Goal: Task Accomplishment & Management: Complete application form

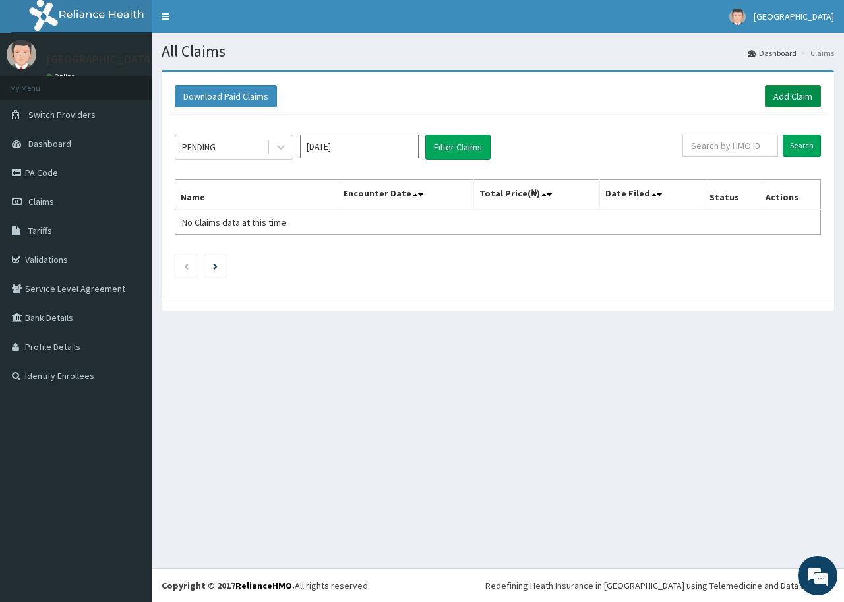
click at [787, 90] on link "Add Claim" at bounding box center [793, 96] width 56 height 22
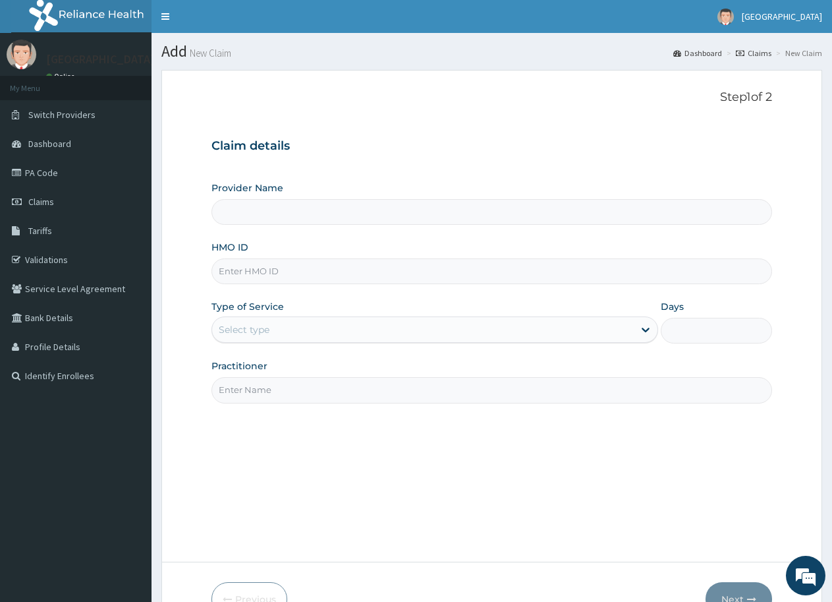
type input "[GEOGRAPHIC_DATA]"
type input "SRH/10210/B"
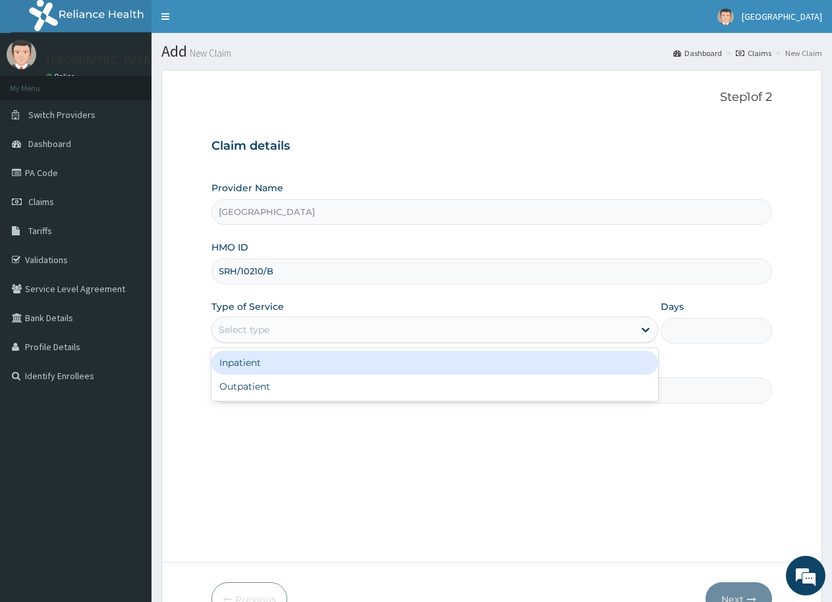
click at [265, 328] on div "Select type" at bounding box center [244, 329] width 51 height 13
click at [254, 361] on div "Inpatient" at bounding box center [435, 363] width 446 height 24
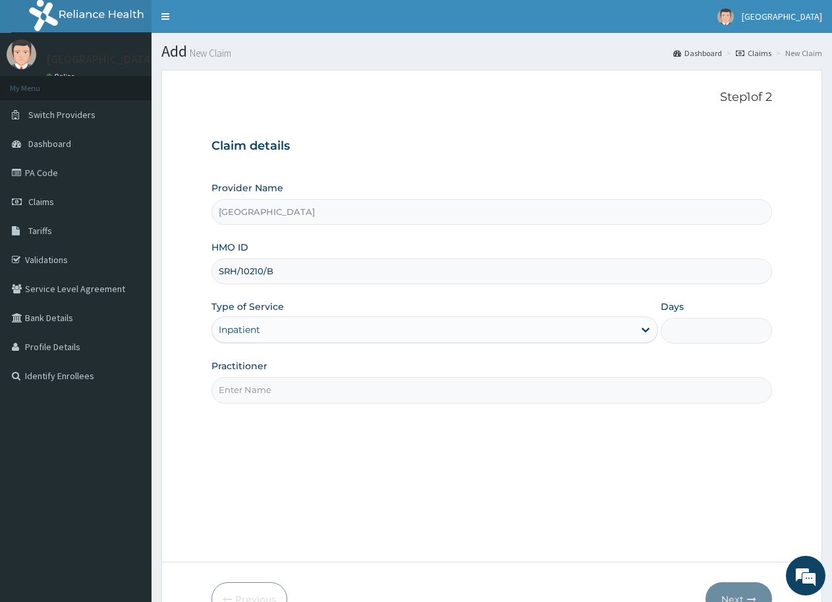
click at [257, 392] on input "Practitioner" at bounding box center [492, 390] width 561 height 26
type input "DR. BASIL"
click at [706, 330] on input "Days" at bounding box center [716, 331] width 111 height 26
type input "4"
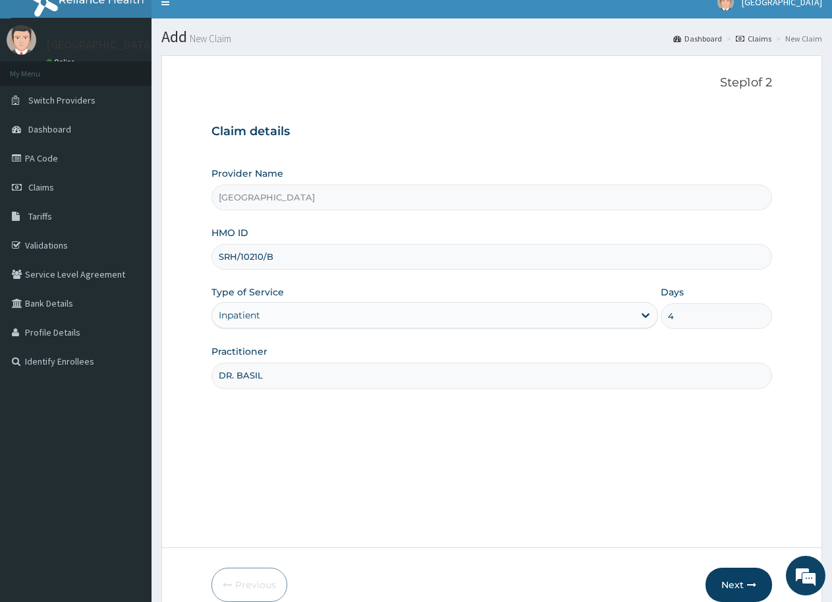
scroll to position [78, 0]
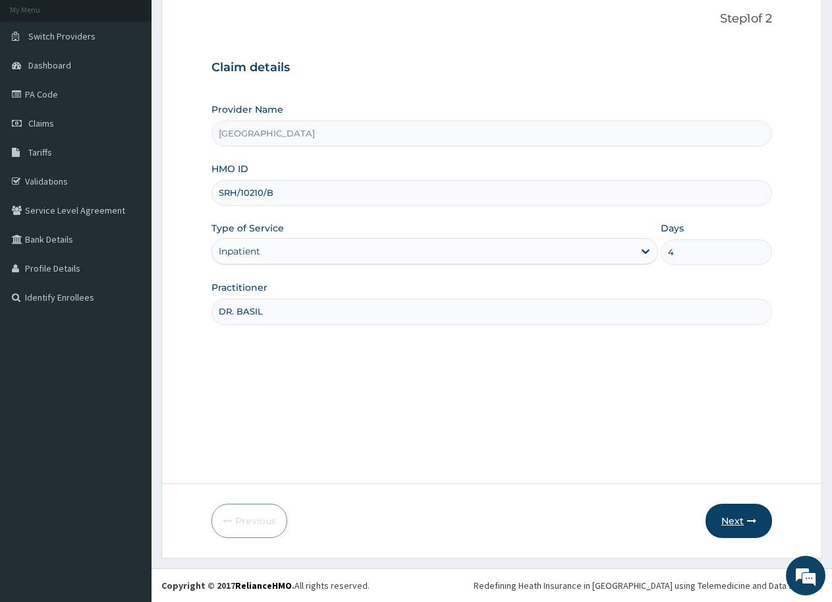
click at [732, 518] on button "Next" at bounding box center [739, 521] width 67 height 34
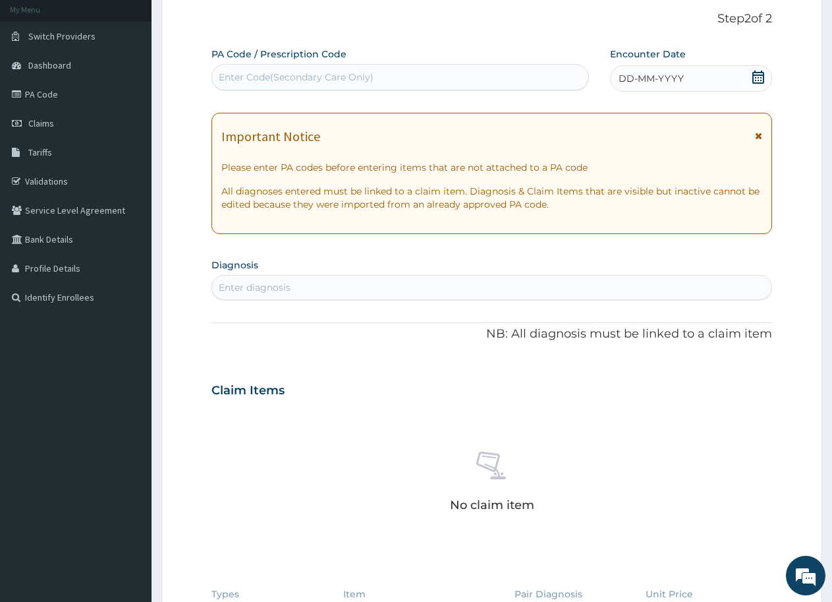
click at [277, 74] on div "Enter Code(Secondary Care Only)" at bounding box center [296, 77] width 155 height 13
type input "PA/C90C3B"
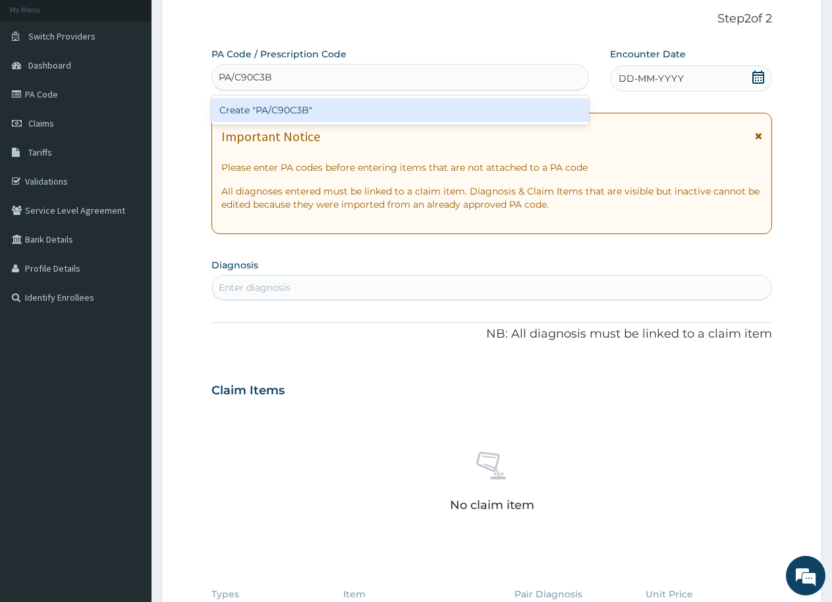
click at [283, 111] on div "Create "PA/C90C3B"" at bounding box center [401, 110] width 378 height 24
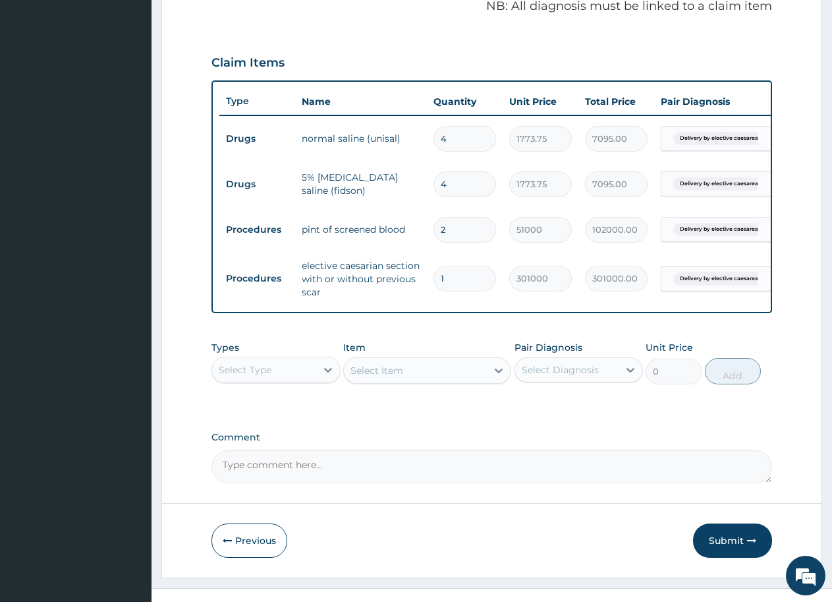
scroll to position [441, 0]
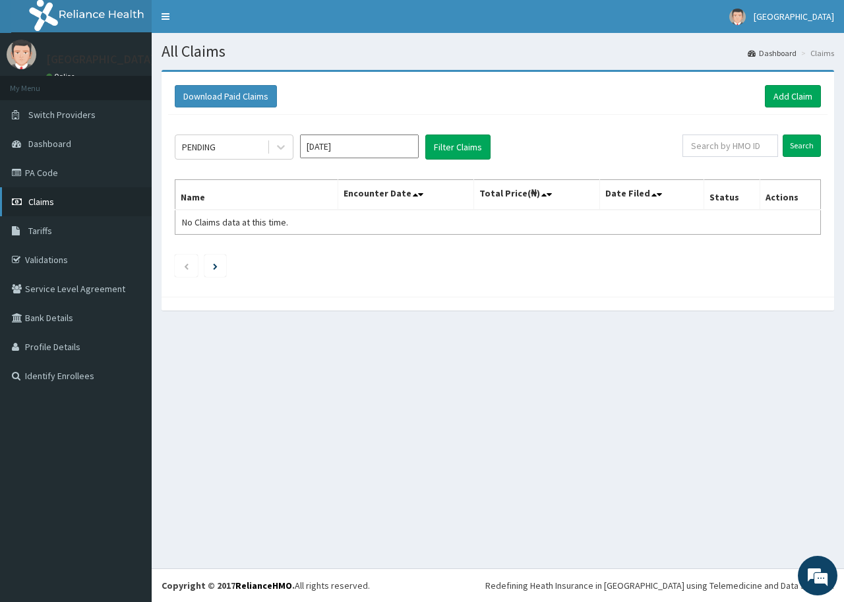
click at [45, 198] on span "Claims" at bounding box center [41, 202] width 26 height 12
click at [350, 146] on input "[DATE]" at bounding box center [359, 146] width 119 height 24
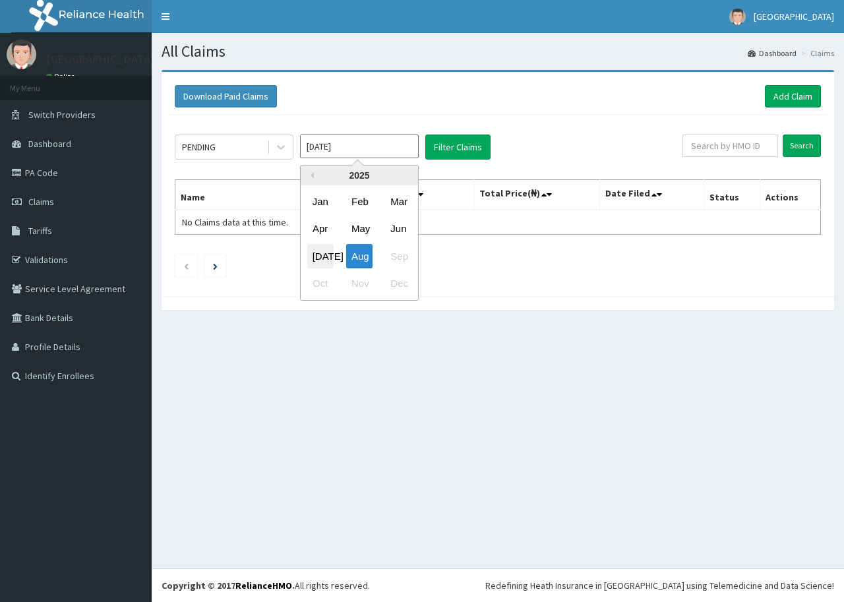
click at [322, 255] on div "[DATE]" at bounding box center [320, 256] width 26 height 24
type input "[DATE]"
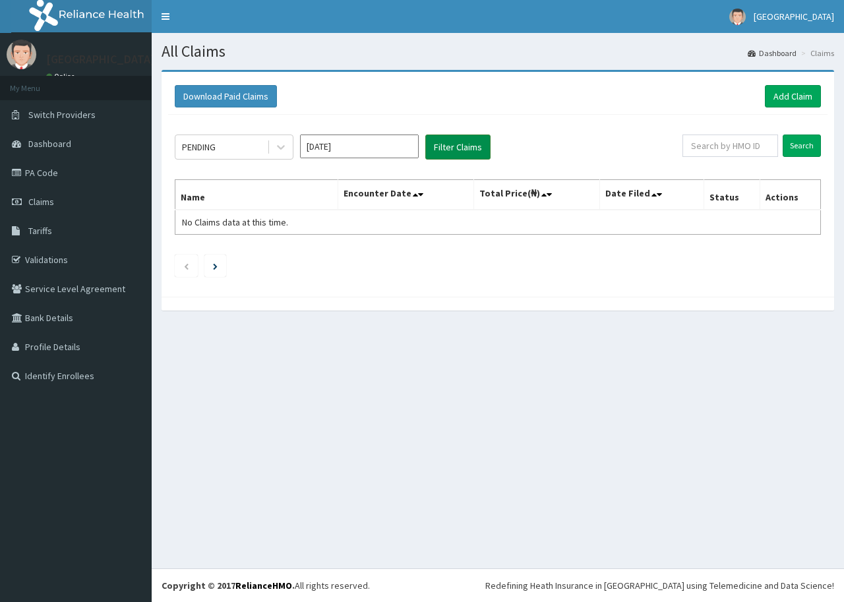
click at [454, 146] on button "Filter Claims" at bounding box center [457, 146] width 65 height 25
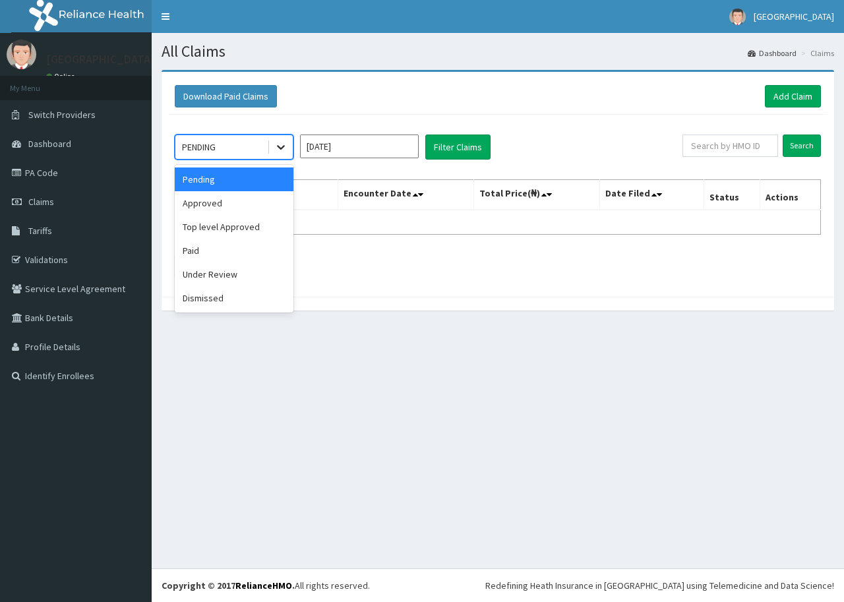
click at [284, 148] on icon at bounding box center [280, 146] width 13 height 13
click at [233, 206] on div "Approved" at bounding box center [234, 203] width 119 height 24
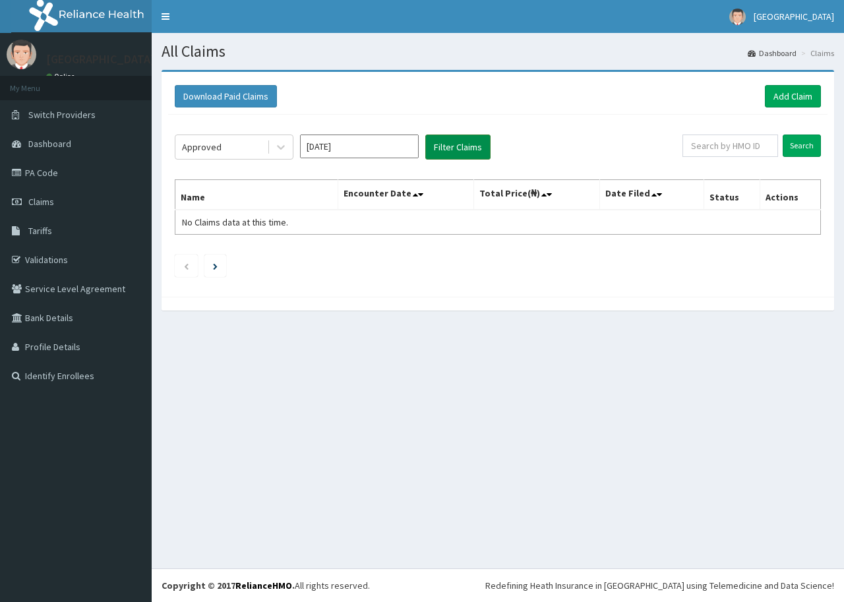
click at [453, 143] on button "Filter Claims" at bounding box center [457, 146] width 65 height 25
drag, startPoint x: 453, startPoint y: 143, endPoint x: 675, endPoint y: 297, distance: 270.4
click at [675, 298] on div at bounding box center [497, 304] width 672 height 14
click at [454, 145] on button "Filter Claims" at bounding box center [457, 146] width 65 height 25
